Goal: Task Accomplishment & Management: Manage account settings

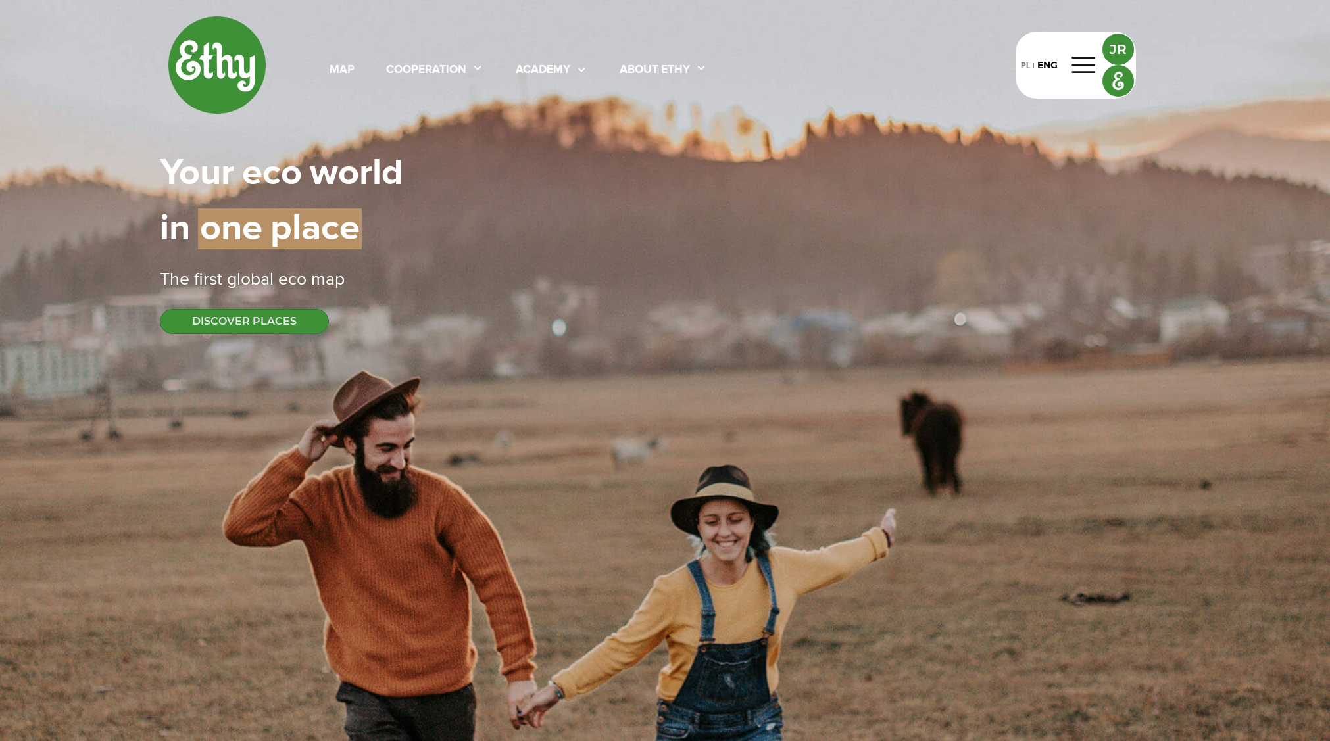
select select
click at [987, 239] on div "Your | eco | world in | one | place" at bounding box center [665, 201] width 1010 height 111
select select
click at [1083, 69] on div at bounding box center [1084, 65] width 32 height 21
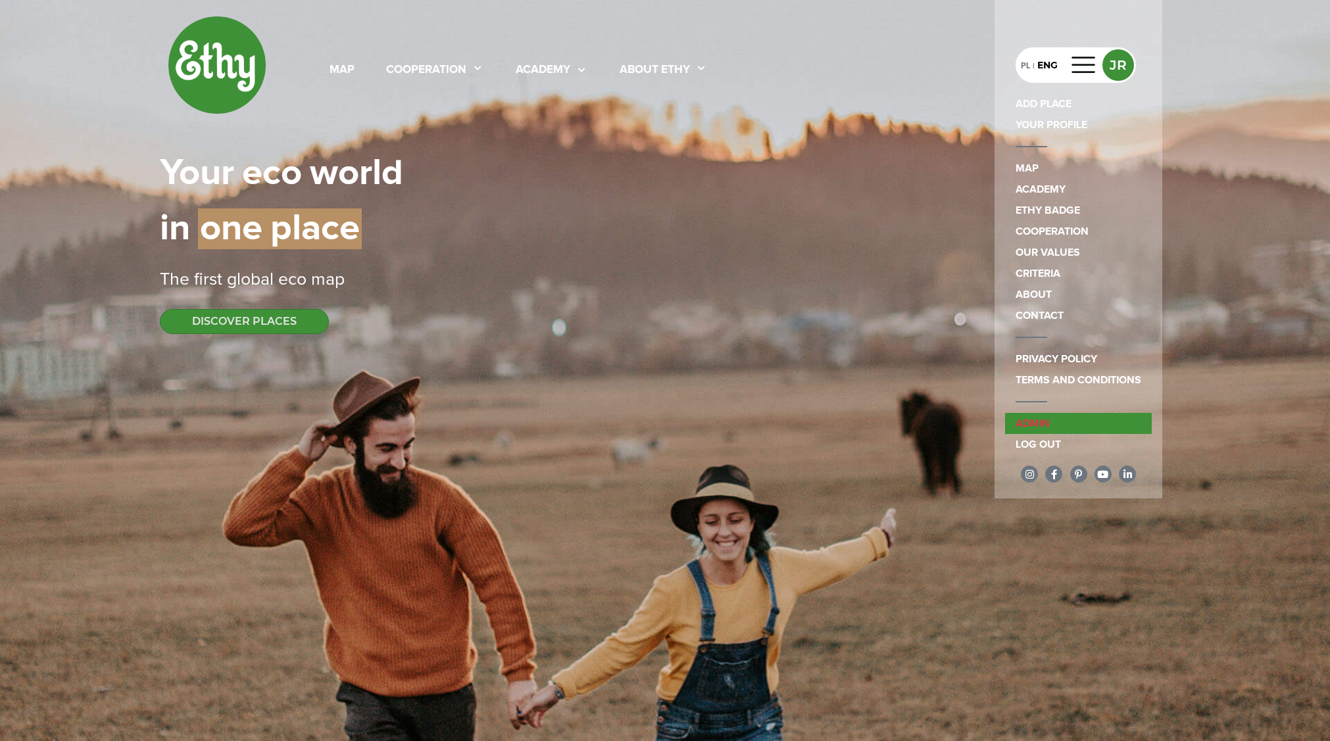
click at [1074, 420] on link "admin" at bounding box center [1078, 423] width 147 height 21
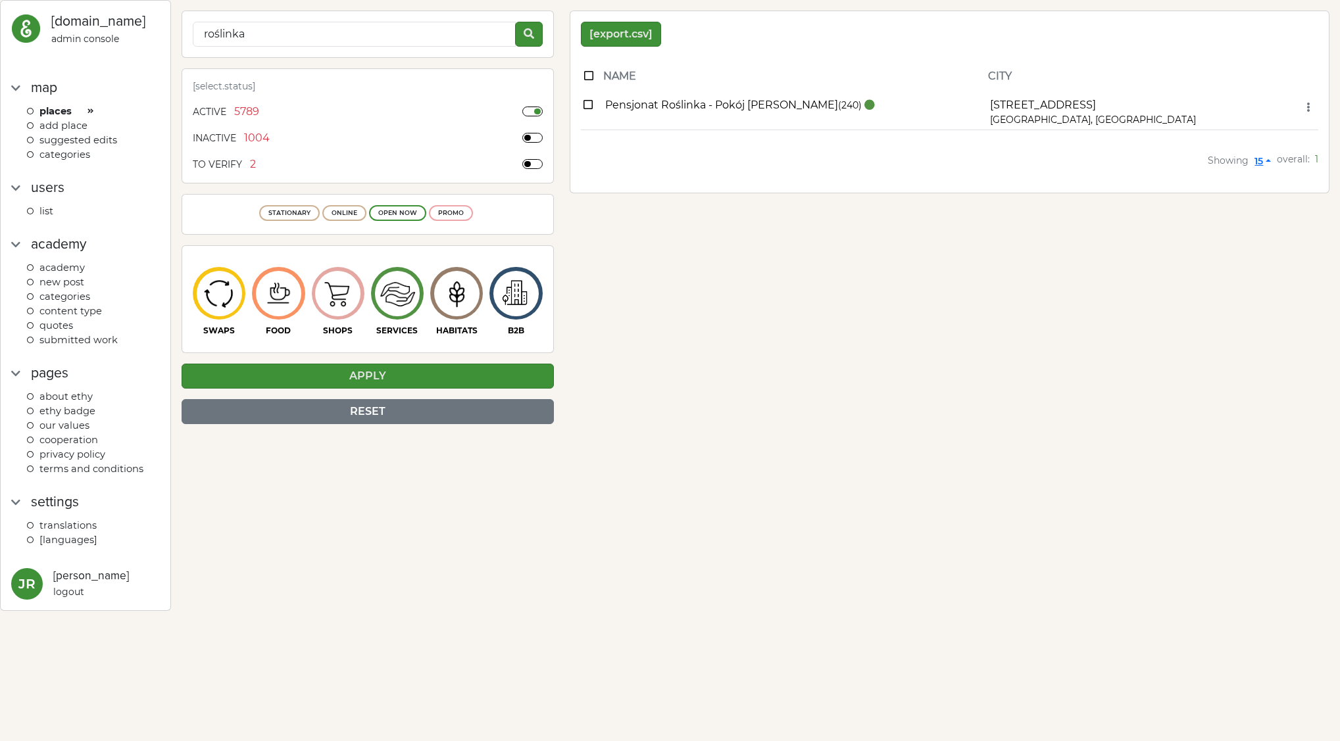
click at [84, 153] on span "categories" at bounding box center [64, 155] width 51 height 12
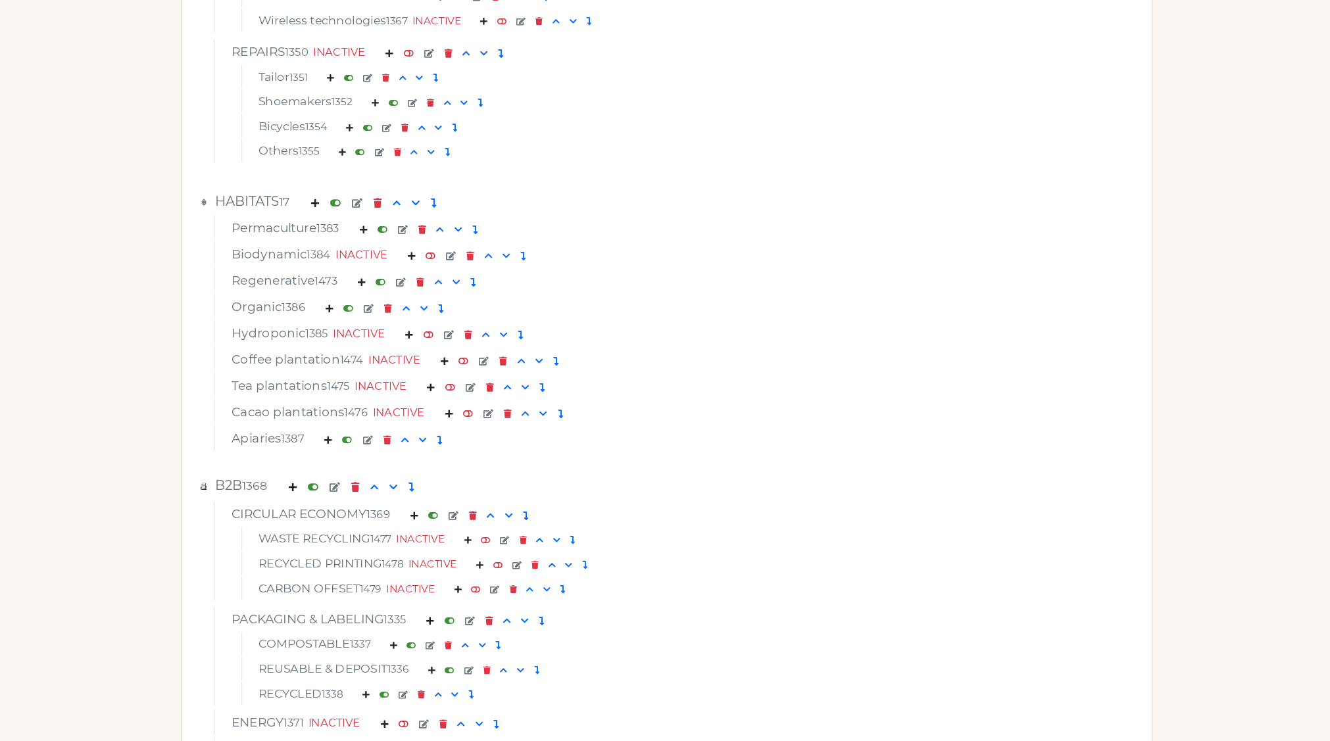
scroll to position [4909, 0]
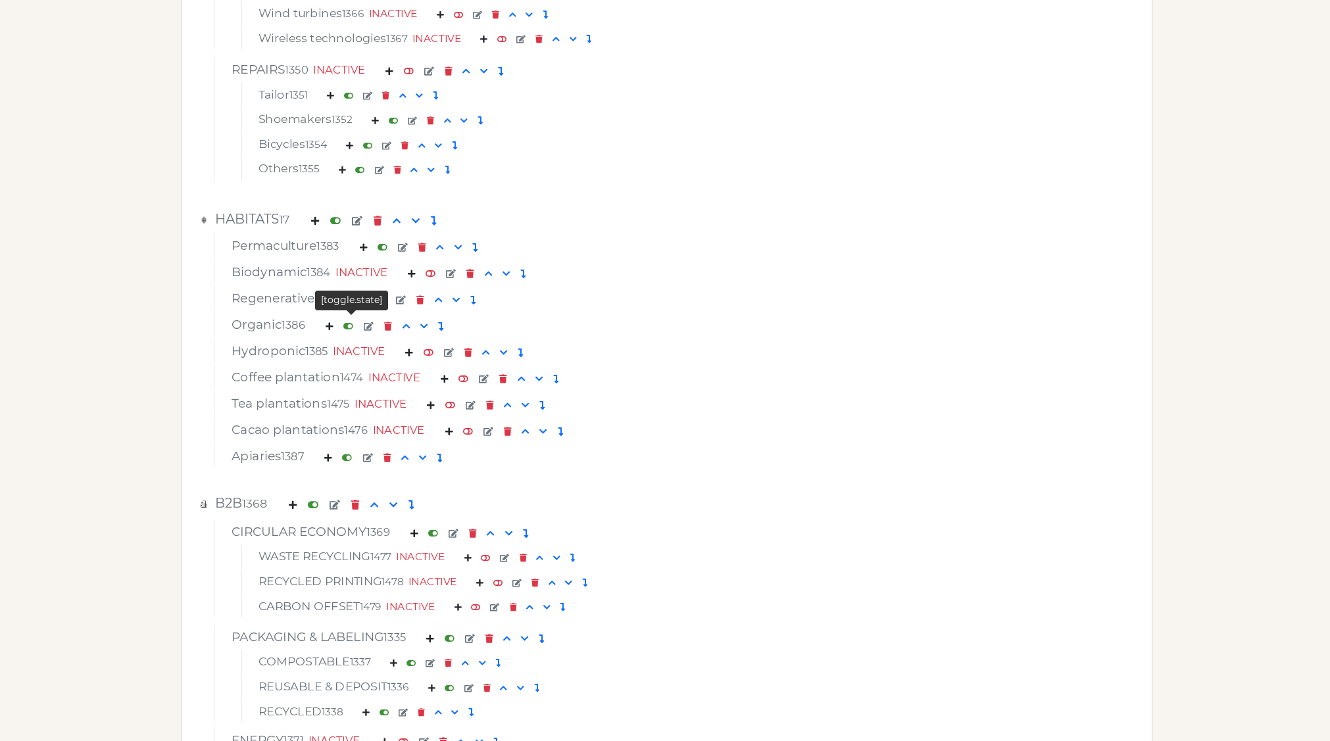
click at [351, 326] on em at bounding box center [348, 326] width 10 height 9
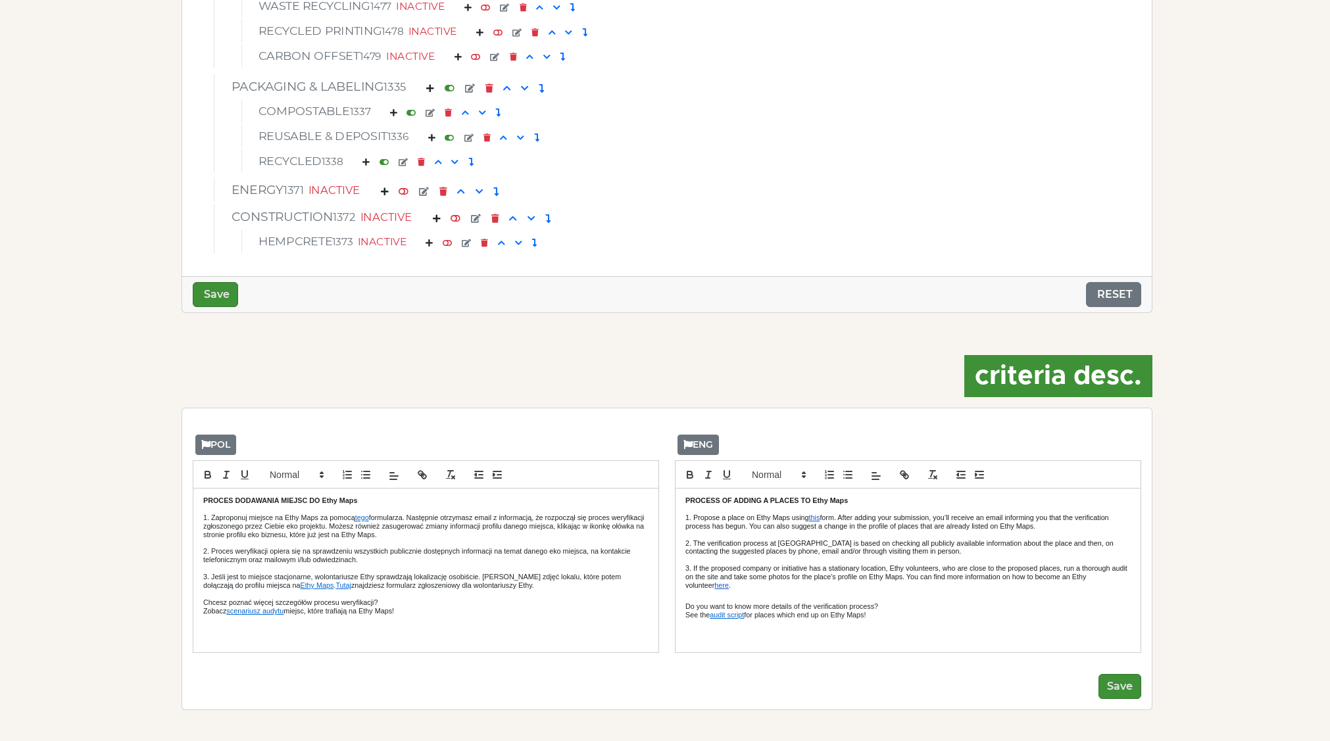
scroll to position [5461, 0]
click at [222, 293] on button "Save" at bounding box center [215, 294] width 45 height 25
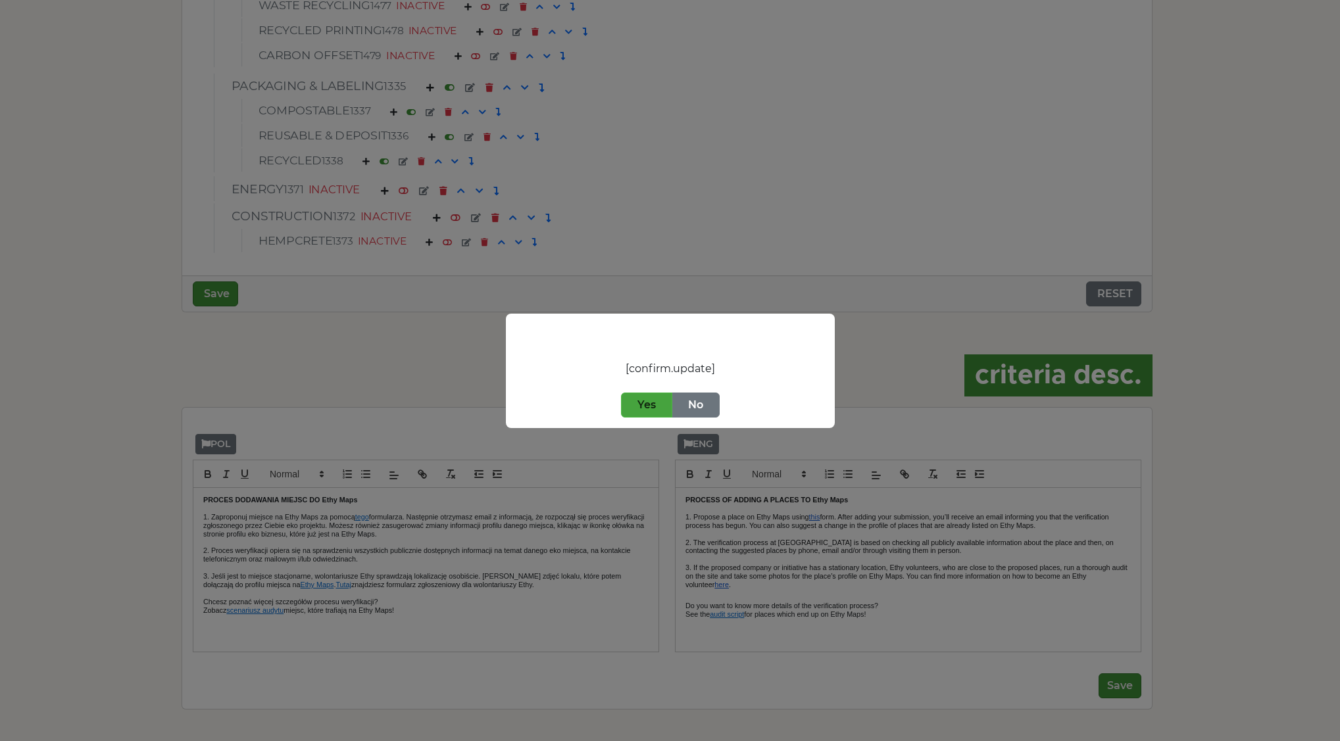
click at [640, 407] on button "Yes" at bounding box center [646, 405] width 51 height 25
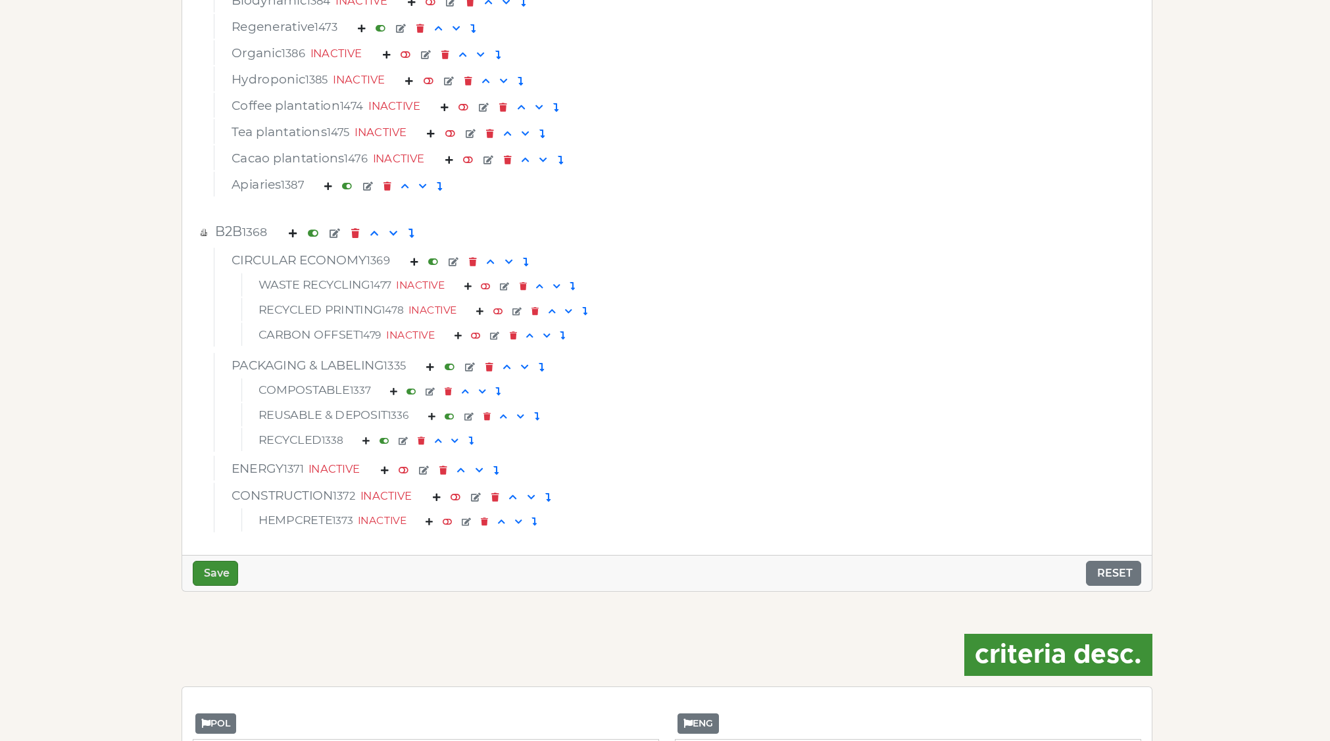
scroll to position [5082, 0]
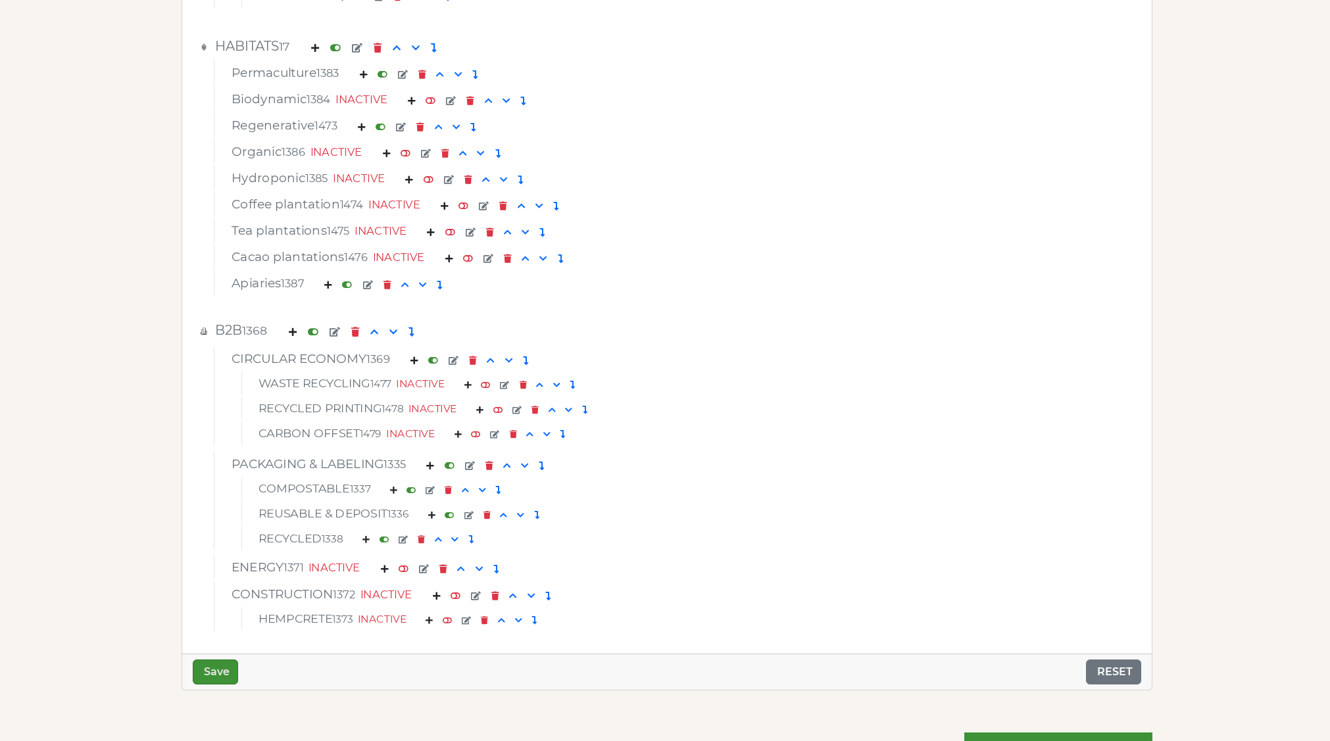
click at [189, 187] on div "Permaculture 1383 Biodynamic 1384 INACTIVE Regenerative 1473 Organic 1386 INACT…" at bounding box center [667, 177] width 964 height 237
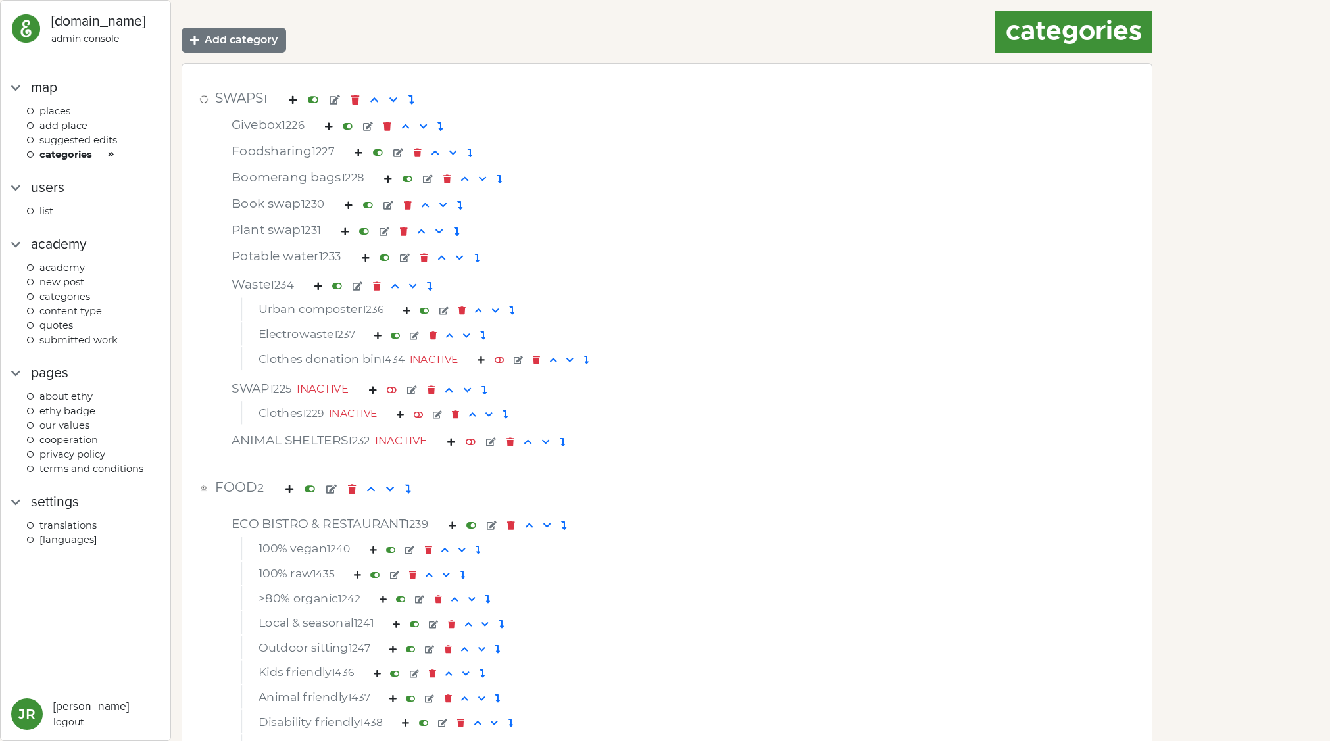
click at [201, 235] on div "Givebox 1226 Foodsharing 1227 Boomerang bags 1228 Book swap 1230 Plant swap 123…" at bounding box center [667, 282] width 964 height 342
click at [782, 180] on div "Boomerang bags 1228" at bounding box center [667, 180] width 891 height 20
click at [1005, 329] on div "Electrowaste 1237" at bounding box center [667, 336] width 837 height 18
click at [1027, 391] on div "SWAP 1225 INACTIVE" at bounding box center [667, 391] width 891 height 20
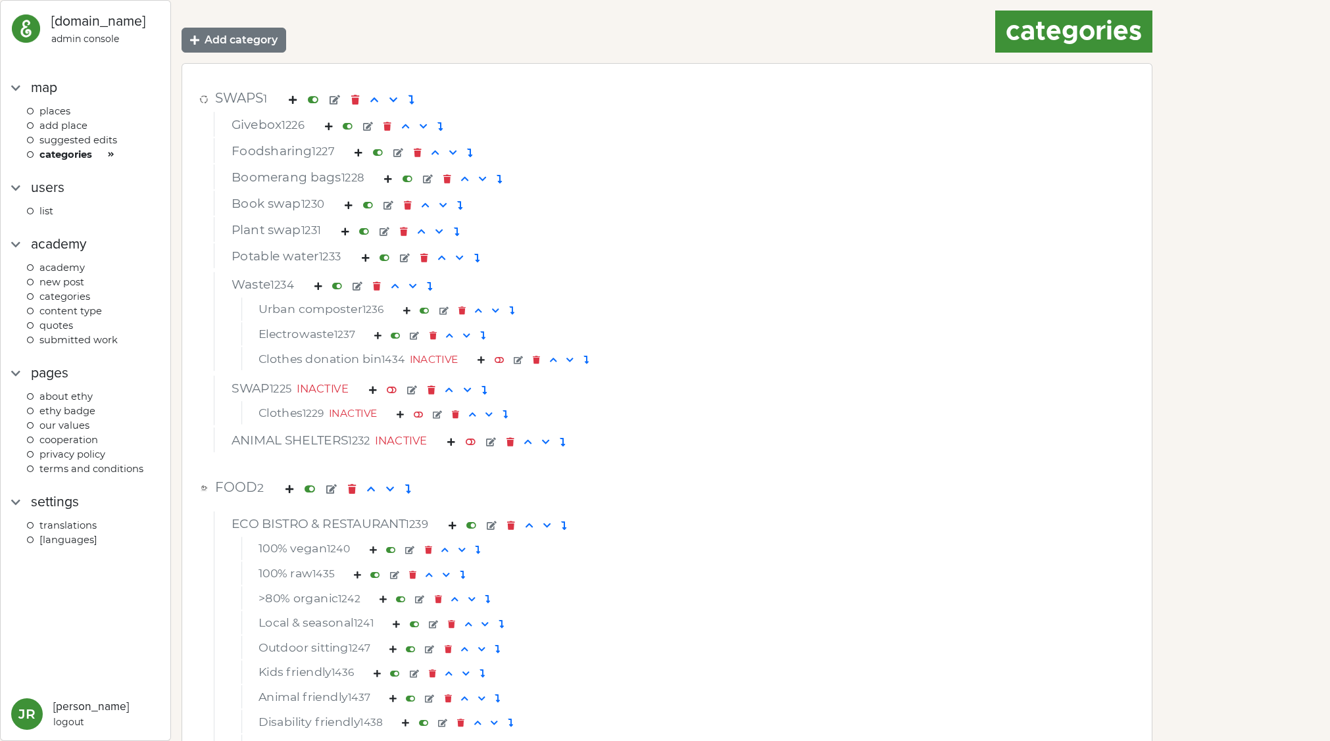
click at [34, 26] on img at bounding box center [26, 29] width 30 height 30
select select
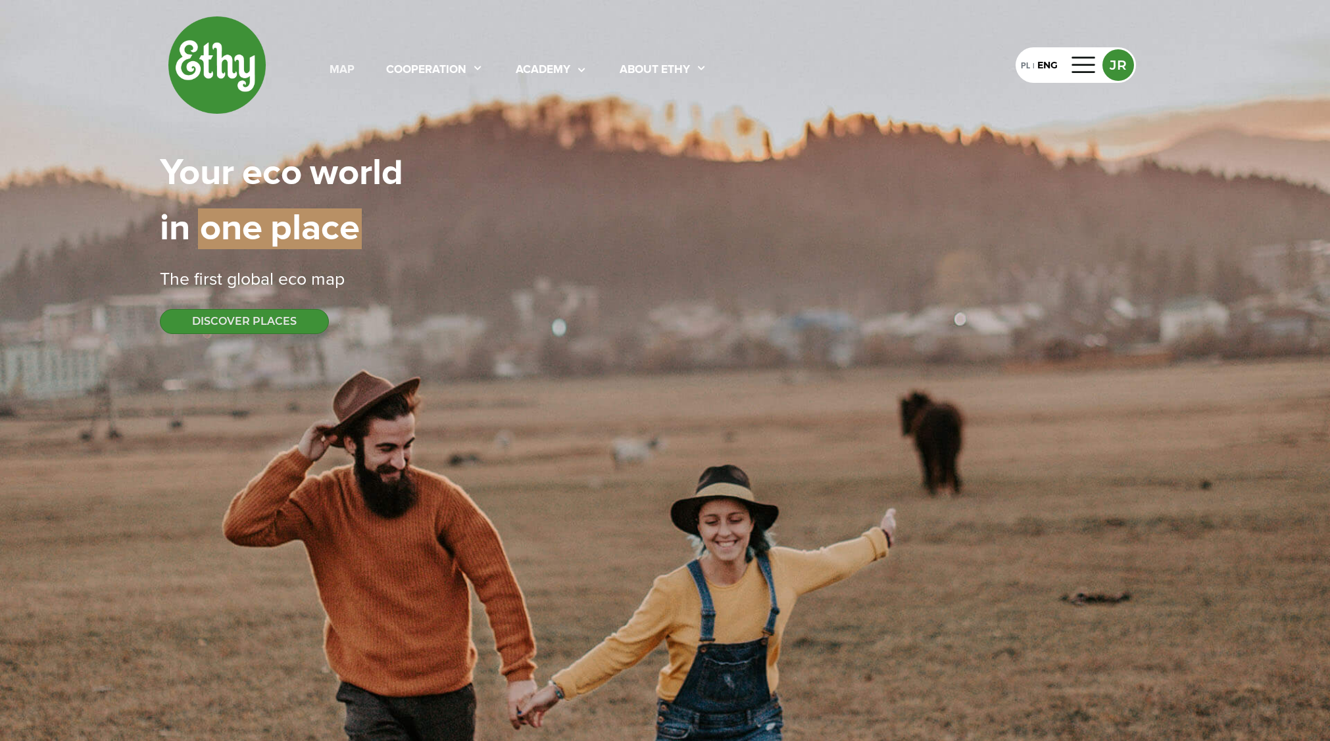
click at [344, 68] on div "map" at bounding box center [342, 70] width 25 height 17
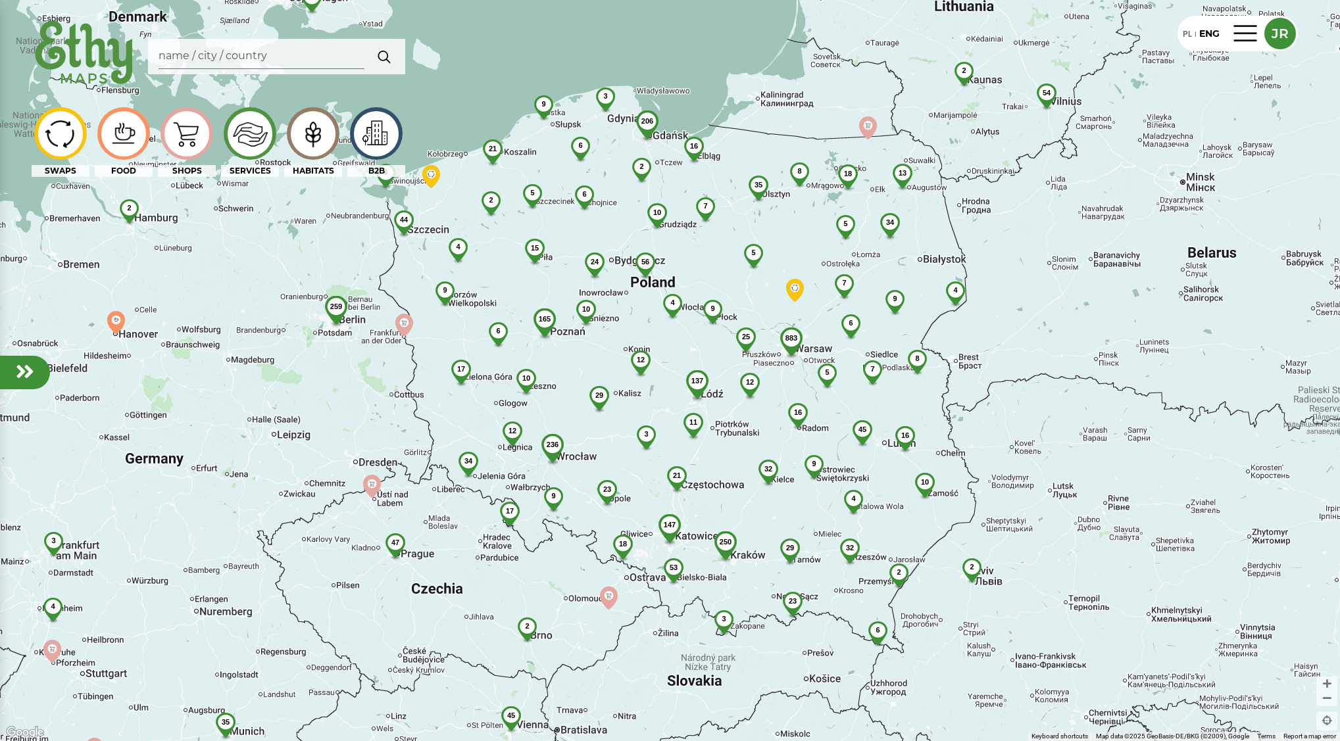
click at [375, 139] on img at bounding box center [376, 133] width 44 height 39
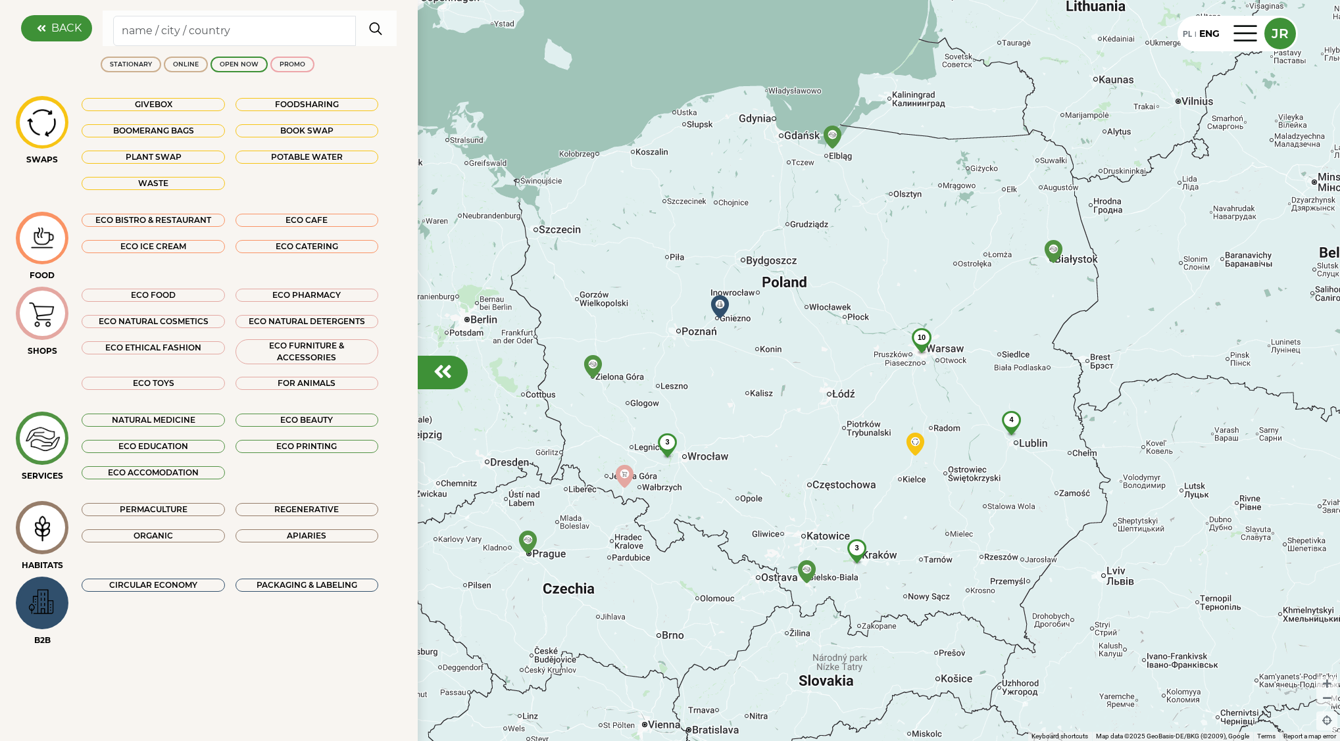
click at [49, 608] on img at bounding box center [42, 602] width 44 height 39
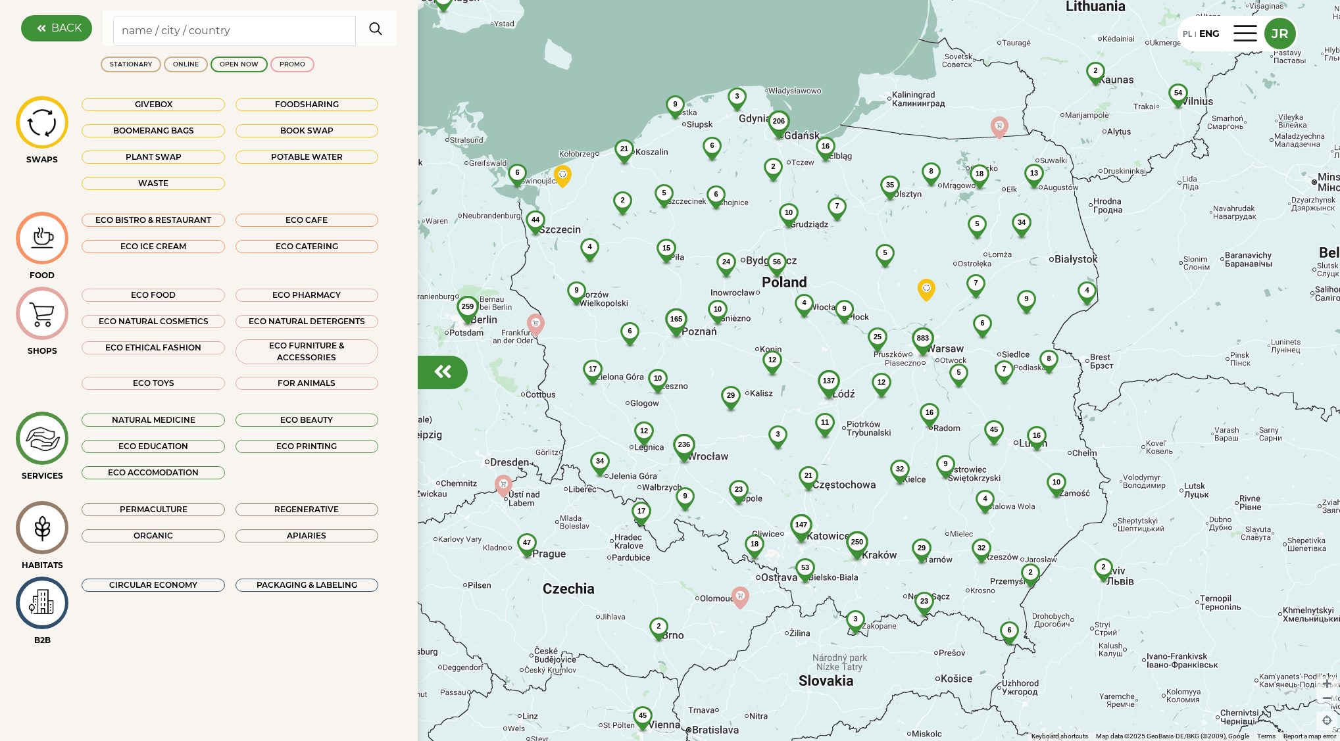
click at [263, 581] on div "PACKAGING & LABELING" at bounding box center [306, 585] width 143 height 13
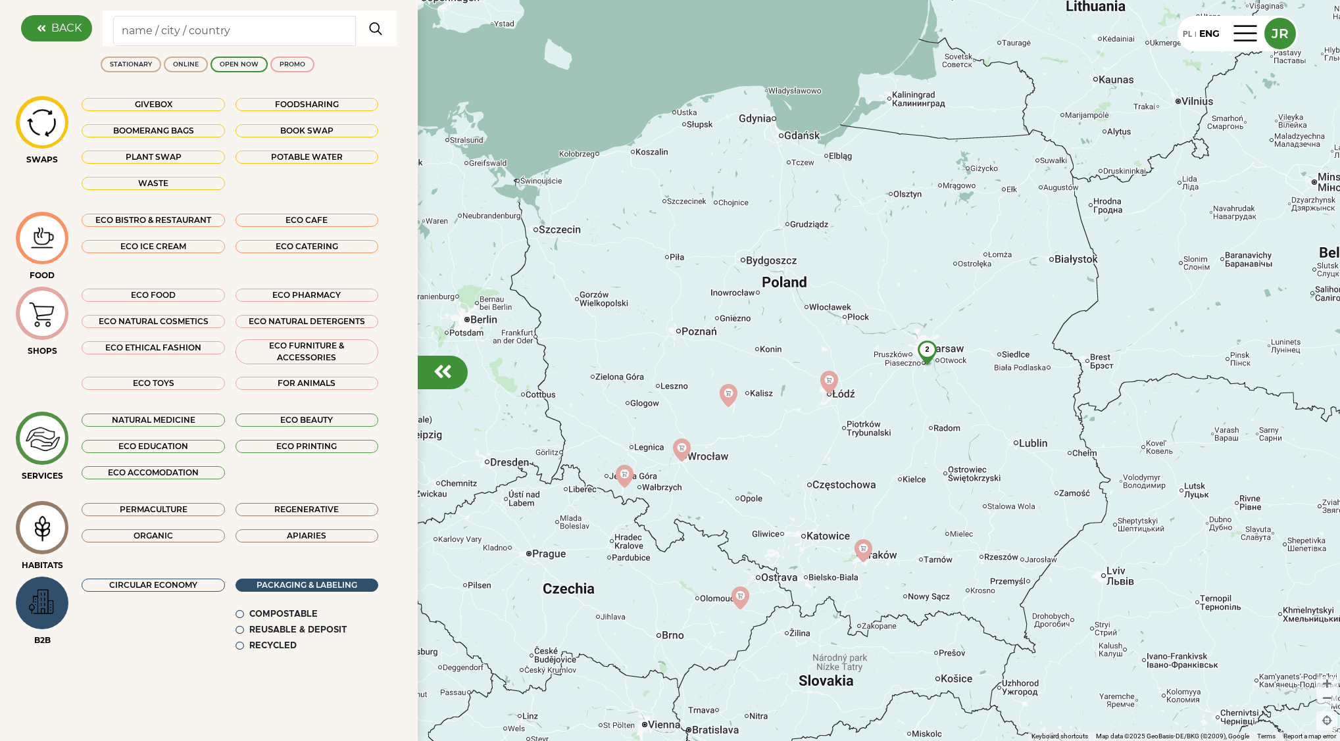
click at [263, 581] on div "PACKAGING & LABELING" at bounding box center [306, 585] width 143 height 13
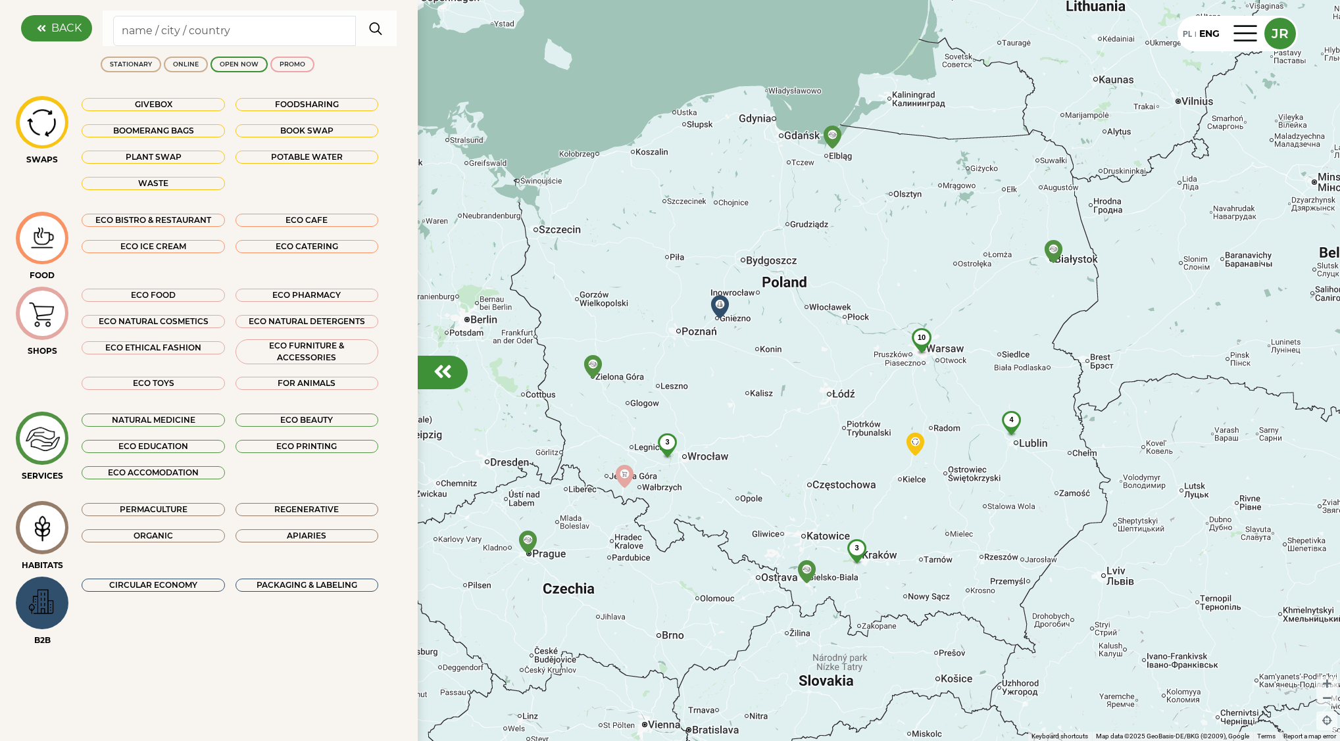
click at [64, 23] on label "BACK" at bounding box center [66, 28] width 30 height 16
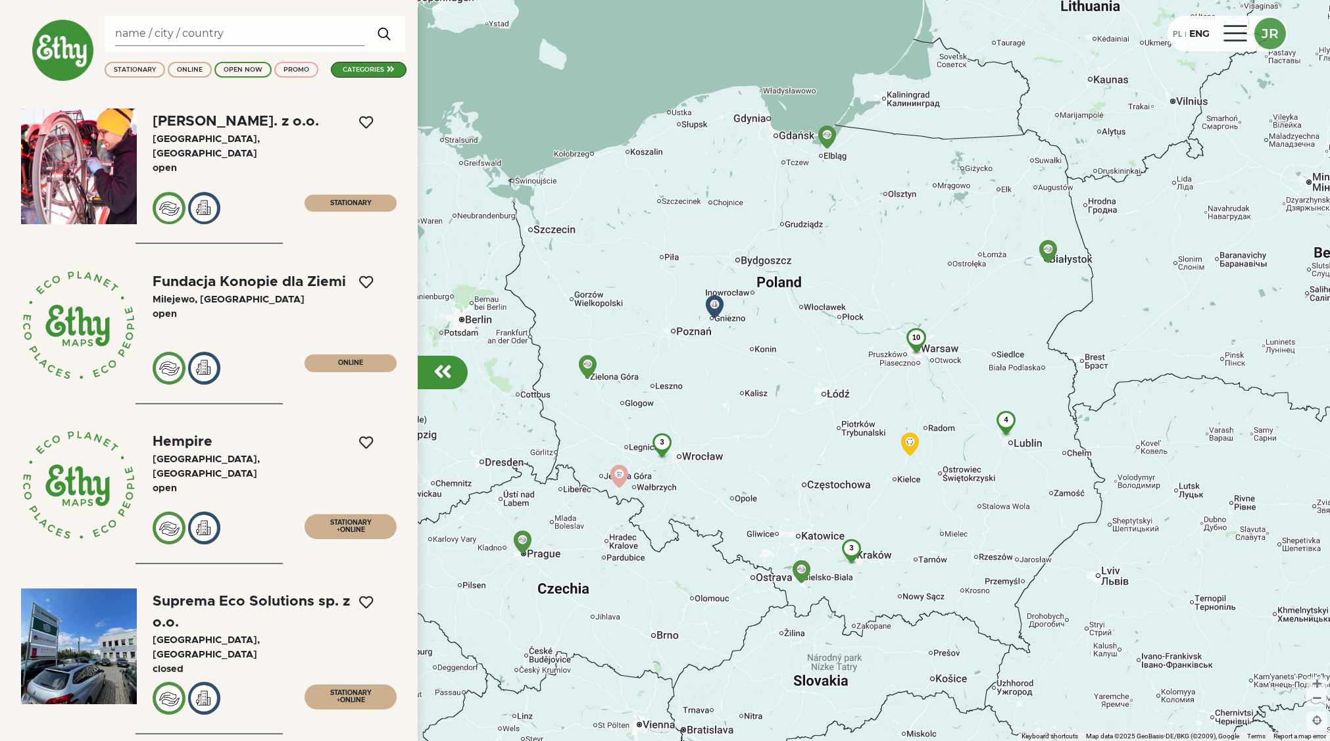
click at [1236, 43] on div at bounding box center [1236, 33] width 32 height 21
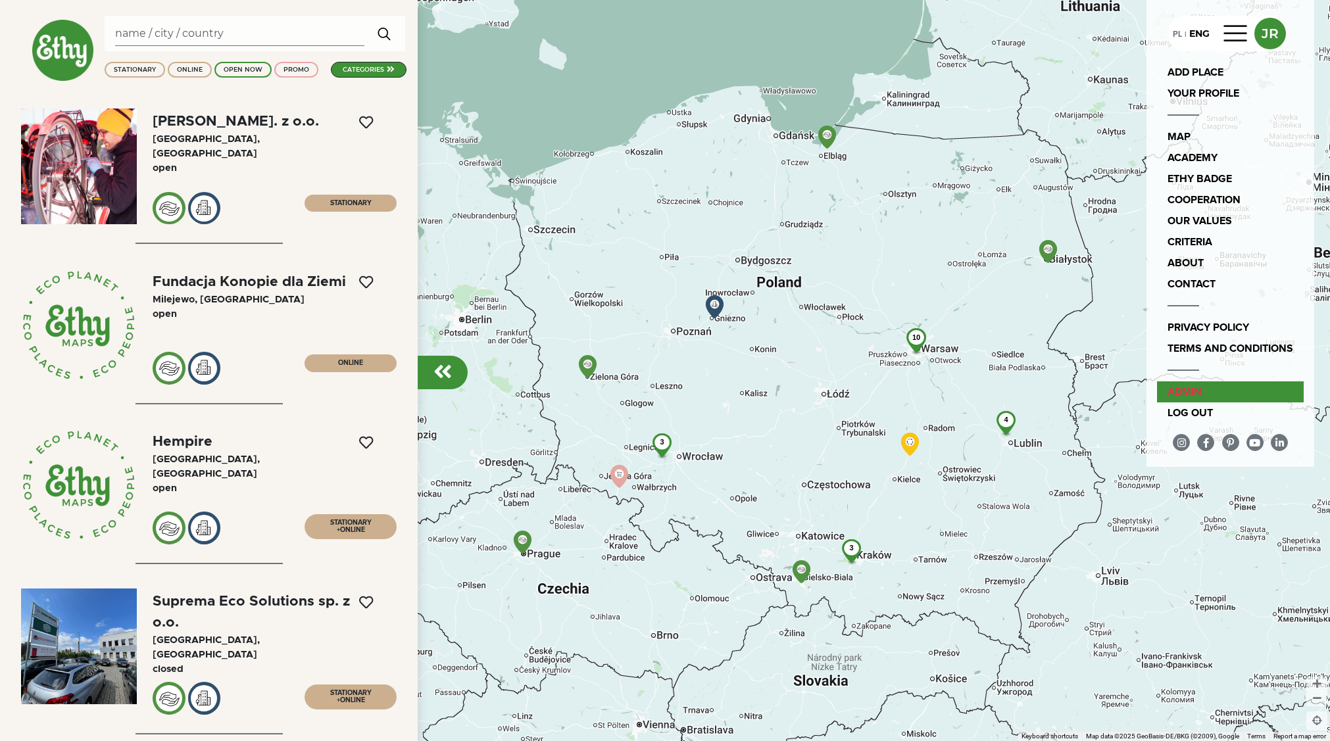
click at [1209, 397] on link "admin" at bounding box center [1230, 391] width 147 height 21
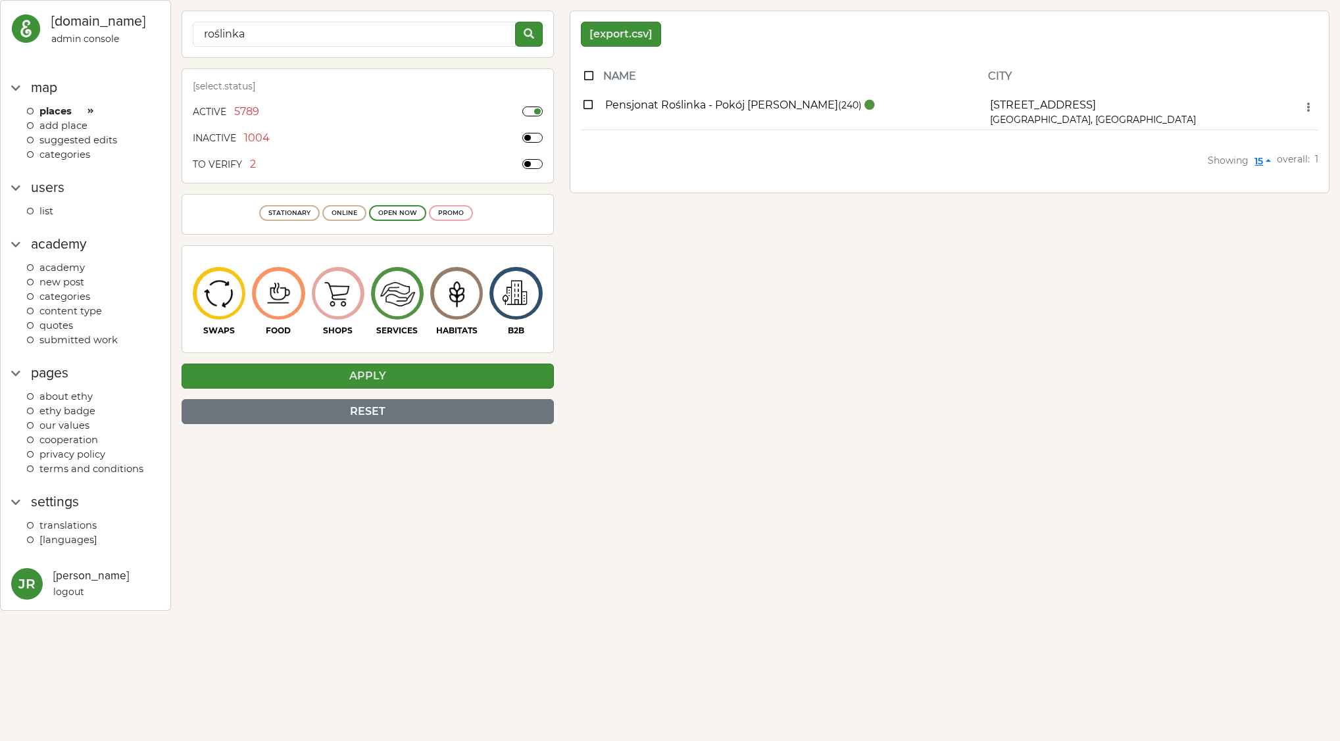
click at [667, 254] on div "[export.csv] name city Pensjonat Roślinka - Pokój na Lato (240) Warszawa , Pola…" at bounding box center [949, 218] width 775 height 414
